Goal: Transaction & Acquisition: Purchase product/service

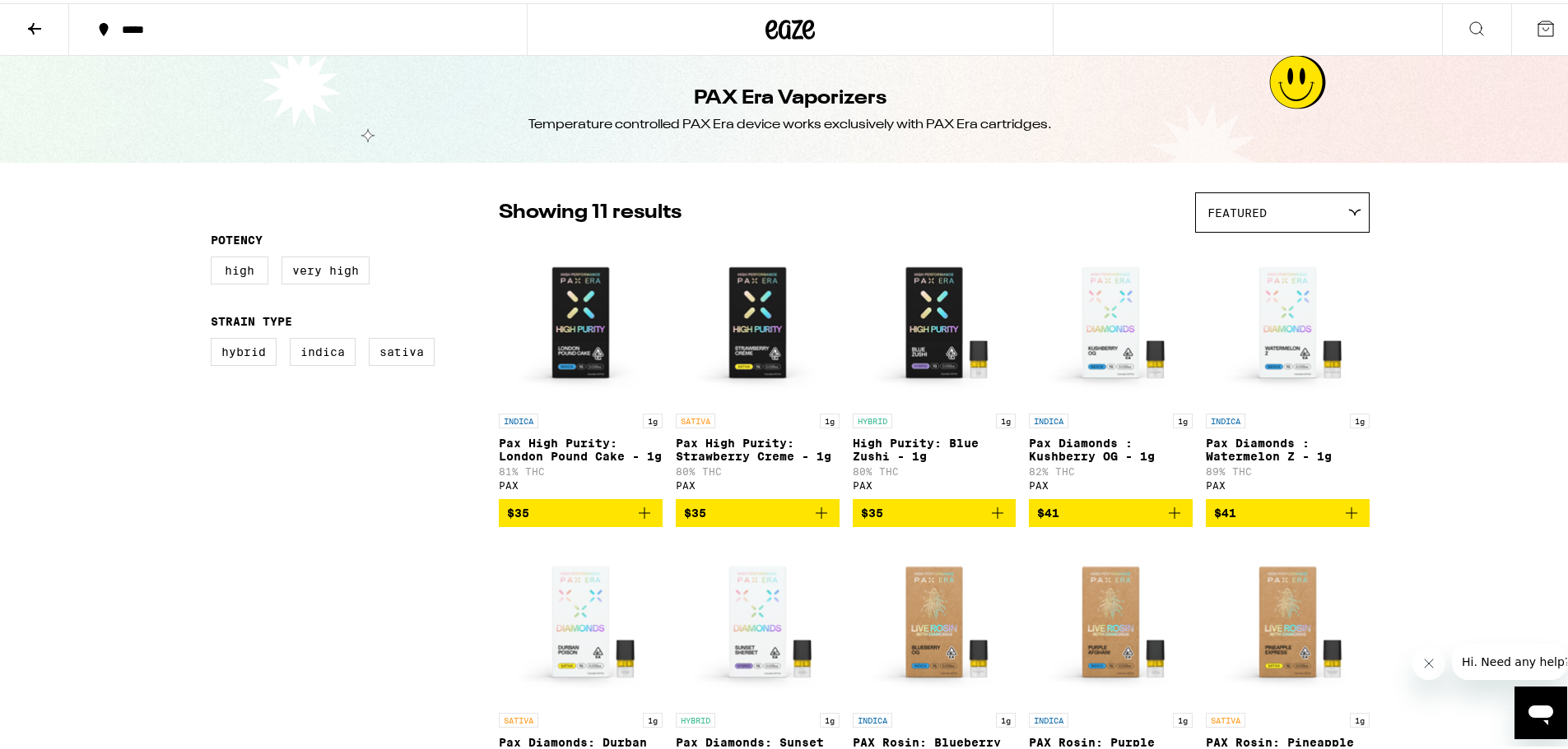
click at [46, 24] on button at bounding box center [35, 26] width 69 height 52
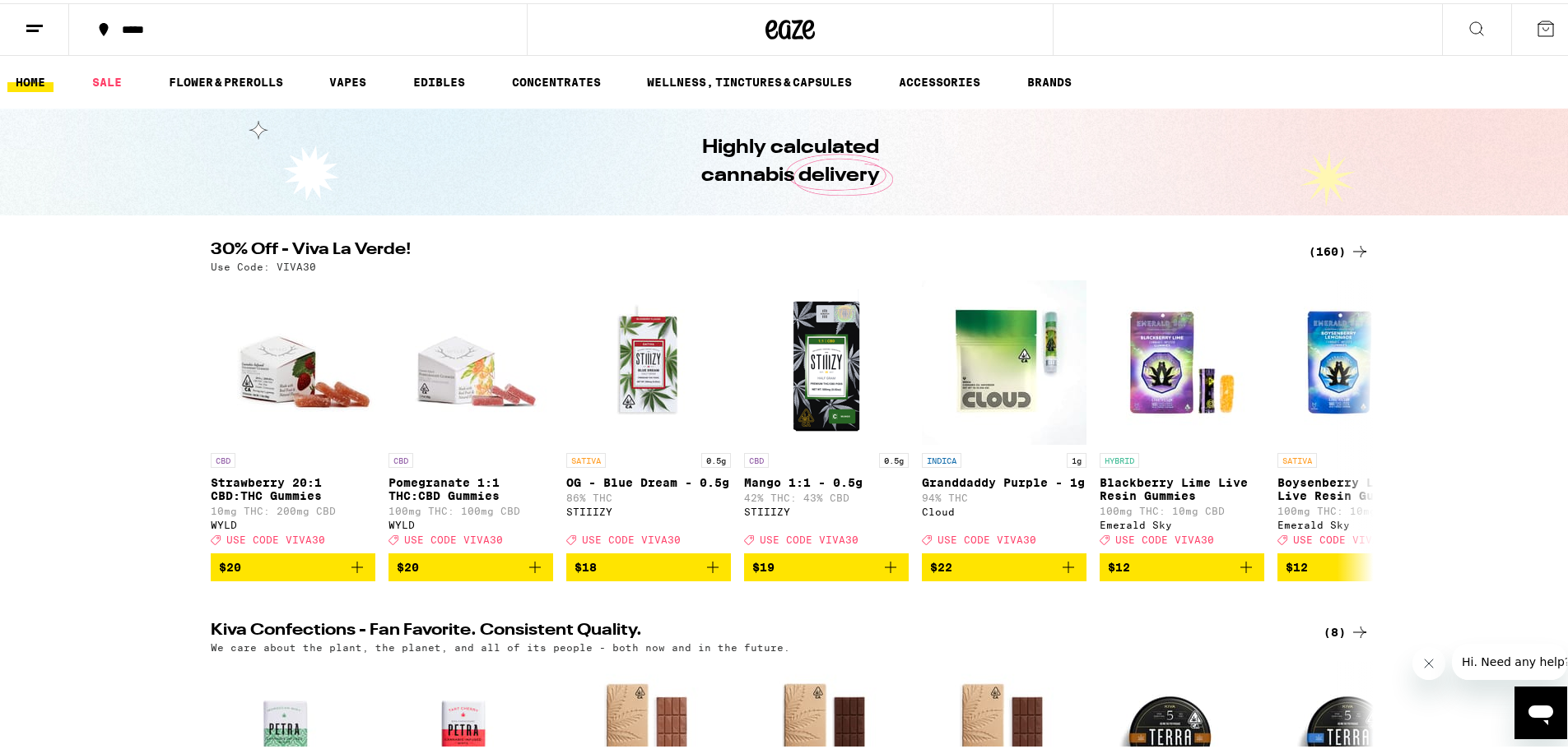
click at [350, 79] on link "VAPES" at bounding box center [347, 79] width 53 height 19
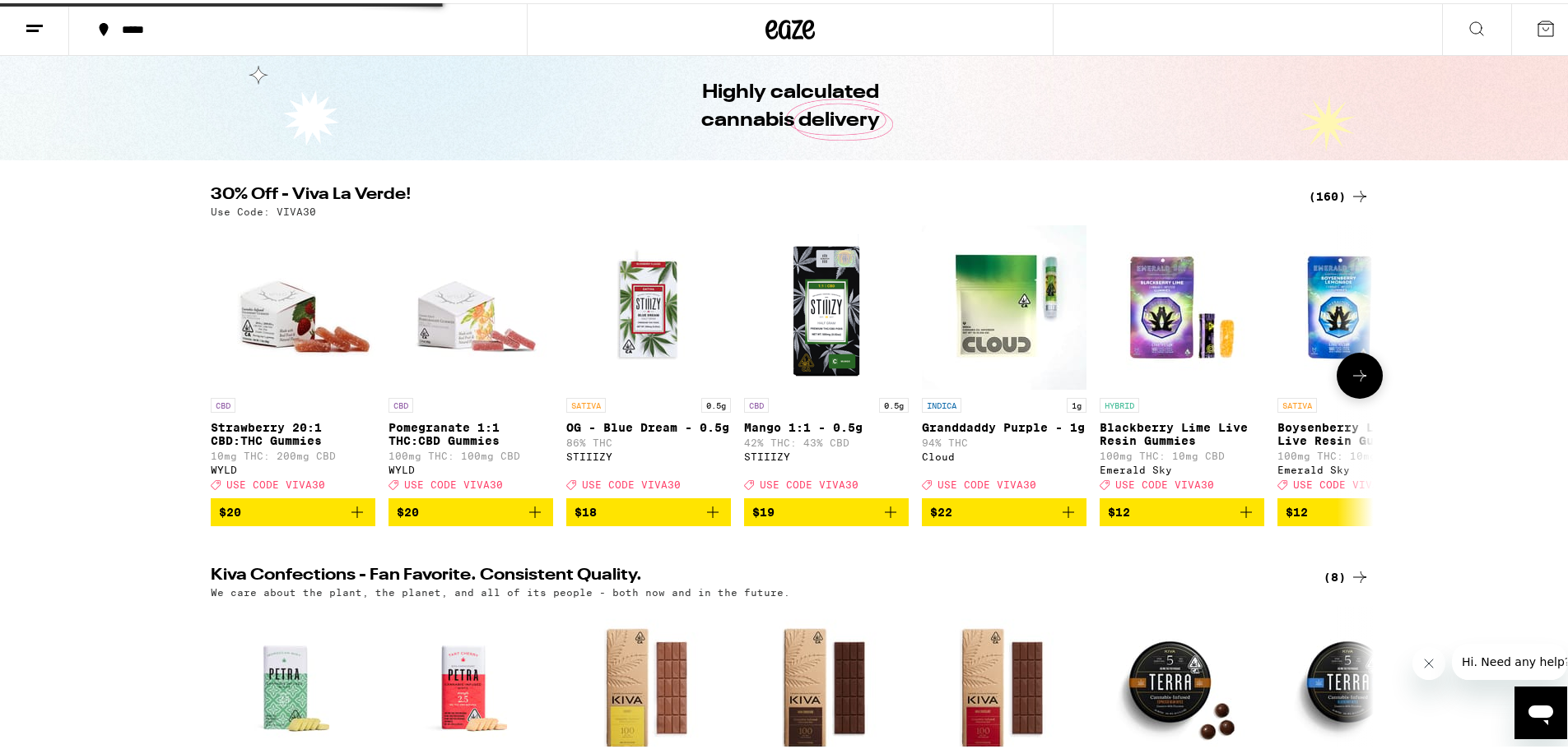
scroll to position [82, 0]
